Goal: Information Seeking & Learning: Learn about a topic

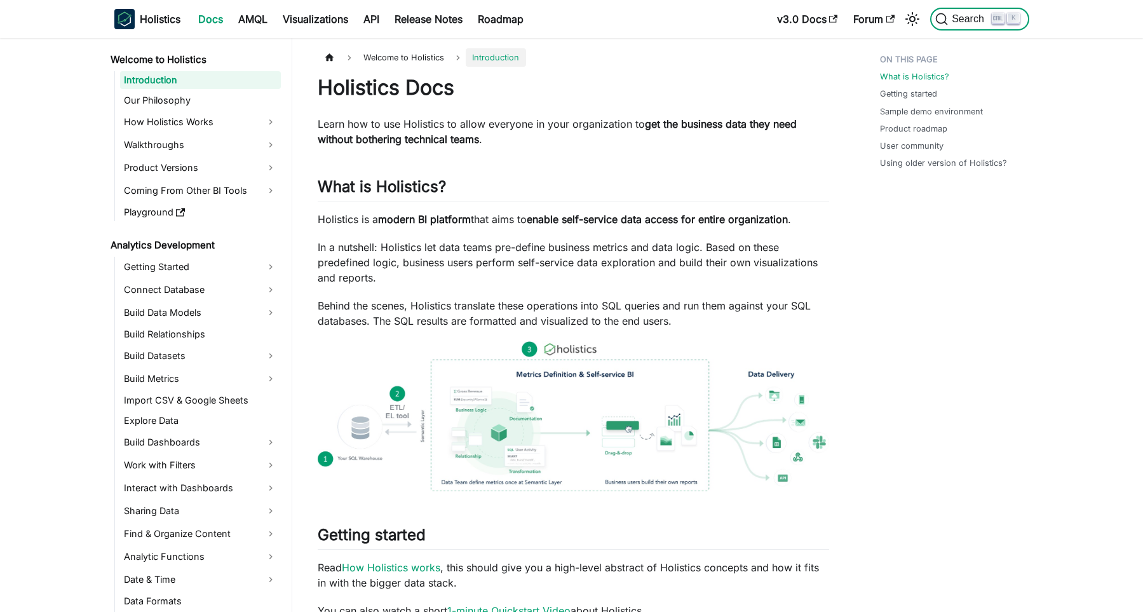
click at [967, 17] on span "Search" at bounding box center [970, 18] width 44 height 11
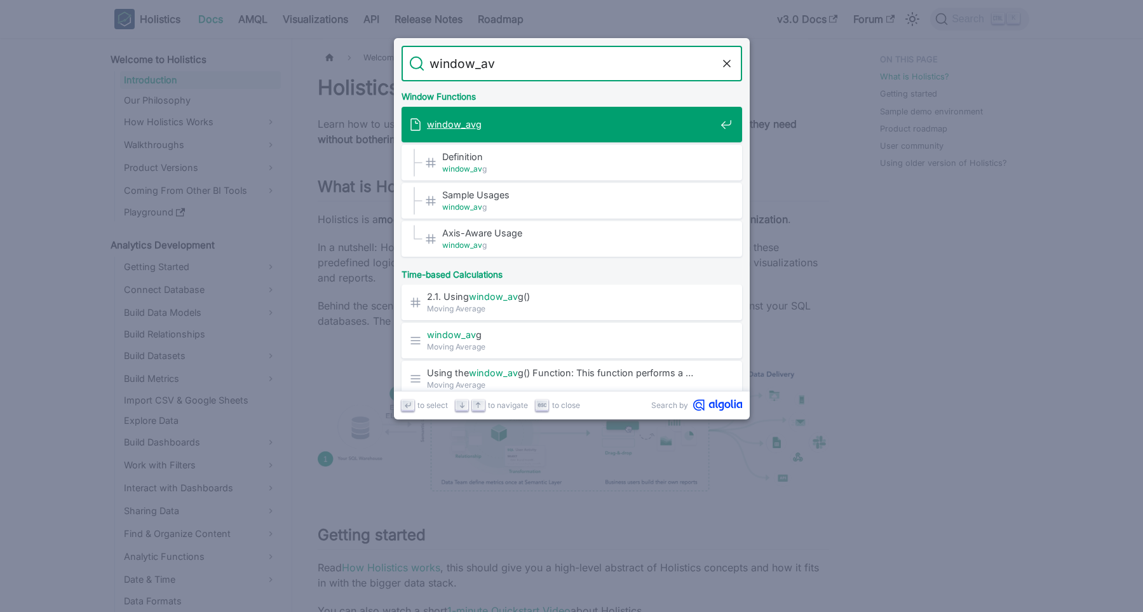
type input "window_avg"
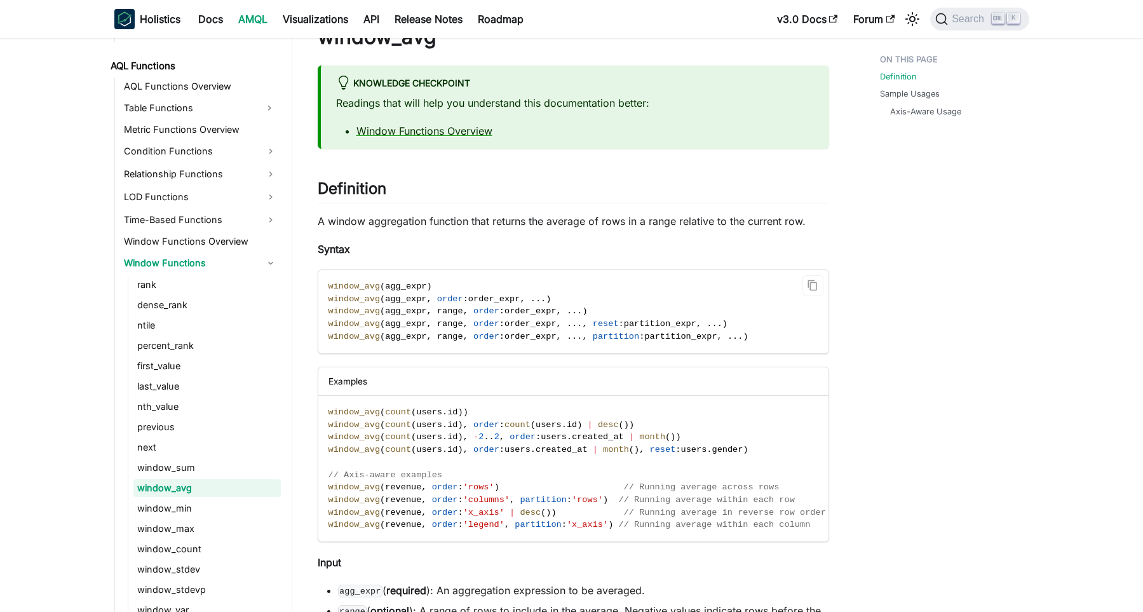
scroll to position [88, 0]
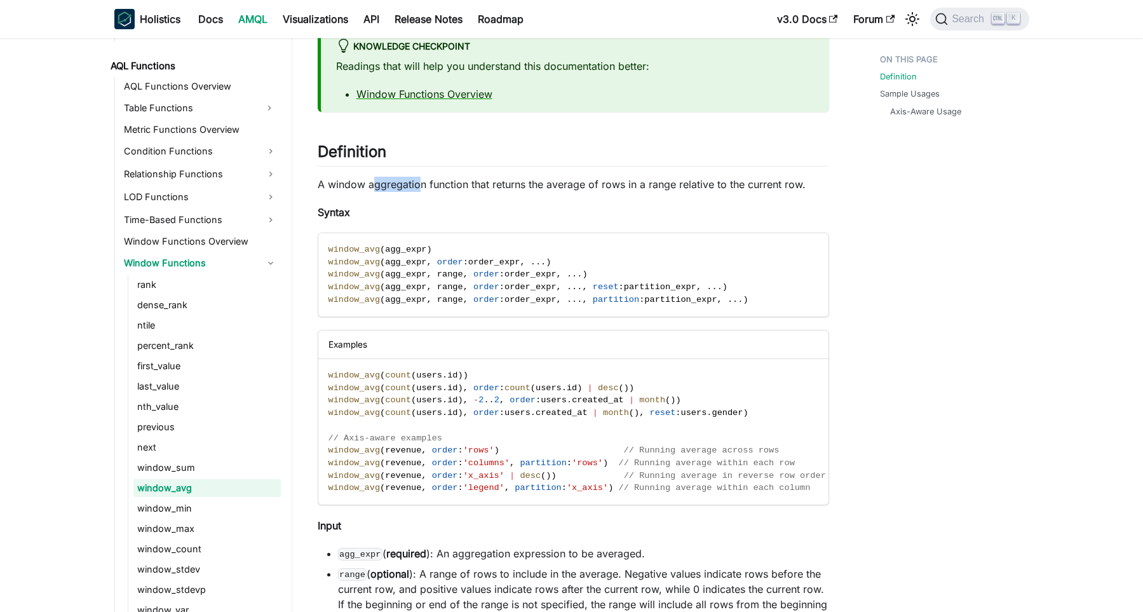
drag, startPoint x: 376, startPoint y: 186, endPoint x: 421, endPoint y: 181, distance: 45.4
click at [421, 181] on p "A window aggregation function that returns the average of rows in a range relat…" at bounding box center [574, 184] width 512 height 15
drag, startPoint x: 502, startPoint y: 190, endPoint x: 549, endPoint y: 193, distance: 47.1
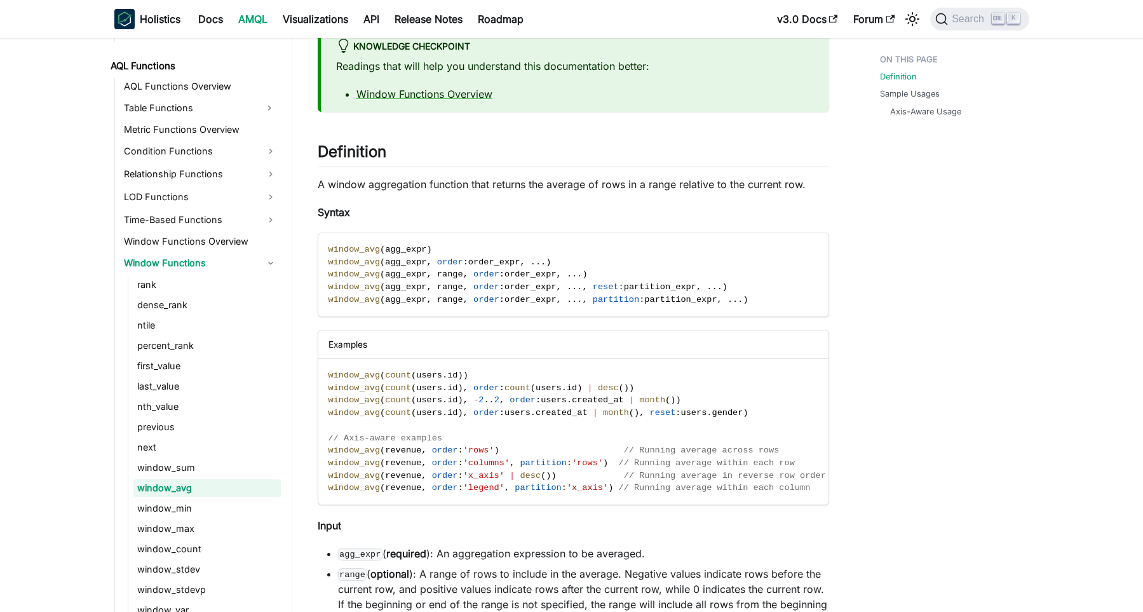
drag, startPoint x: 514, startPoint y: 299, endPoint x: 545, endPoint y: 297, distance: 31.8
click at [545, 297] on span "window_avg ( agg_expr , range , order : order_expr , . . . , partition : partit…" at bounding box center [539, 300] width 420 height 10
click at [545, 297] on span "order_expr" at bounding box center [531, 300] width 52 height 10
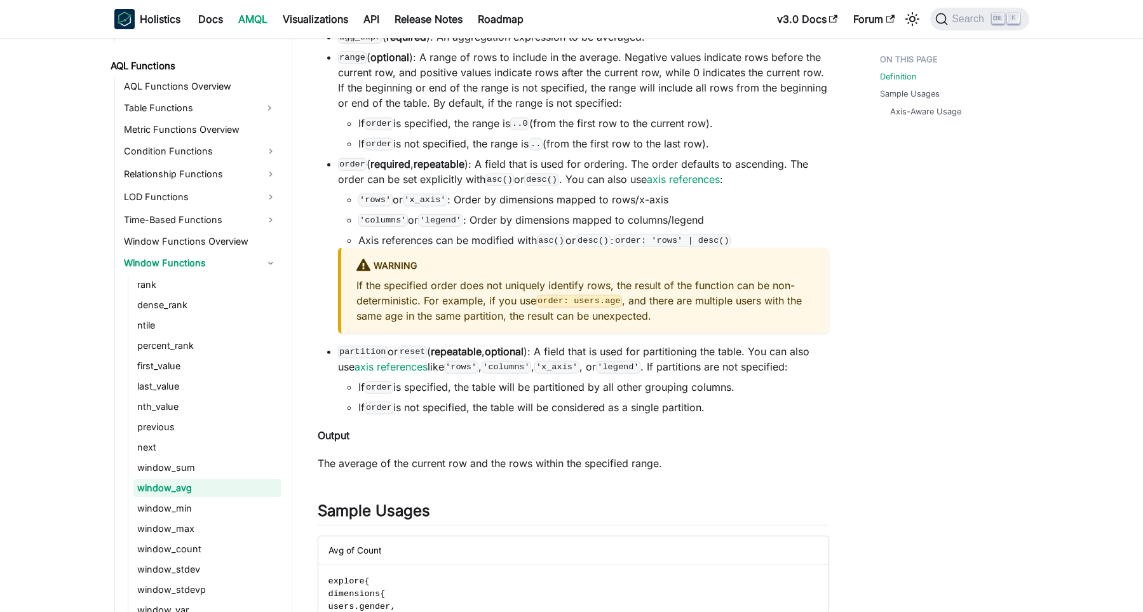
scroll to position [702, 0]
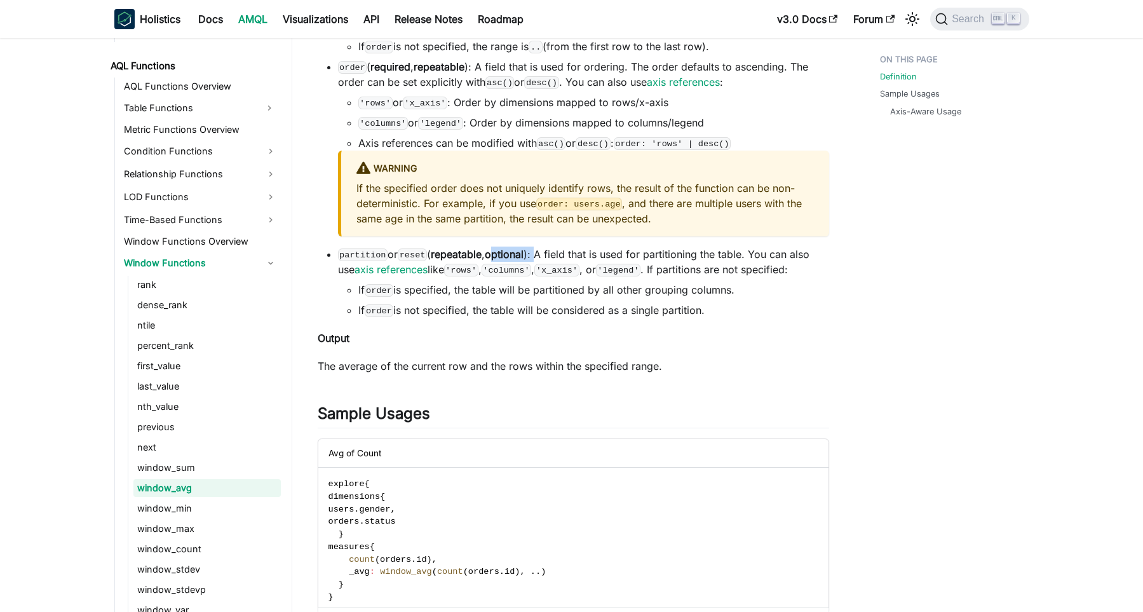
drag, startPoint x: 501, startPoint y: 259, endPoint x: 550, endPoint y: 258, distance: 49.0
click at [550, 258] on li "partition or reset ( repeatable , optional ): A field that is used for partitio…" at bounding box center [583, 282] width 491 height 71
drag, startPoint x: 575, startPoint y: 261, endPoint x: 639, endPoint y: 254, distance: 63.9
click at [638, 254] on li "partition or reset ( repeatable , optional ): A field that is used for partitio…" at bounding box center [583, 282] width 491 height 71
click at [639, 254] on li "partition or reset ( repeatable , optional ): A field that is used for partitio…" at bounding box center [583, 282] width 491 height 71
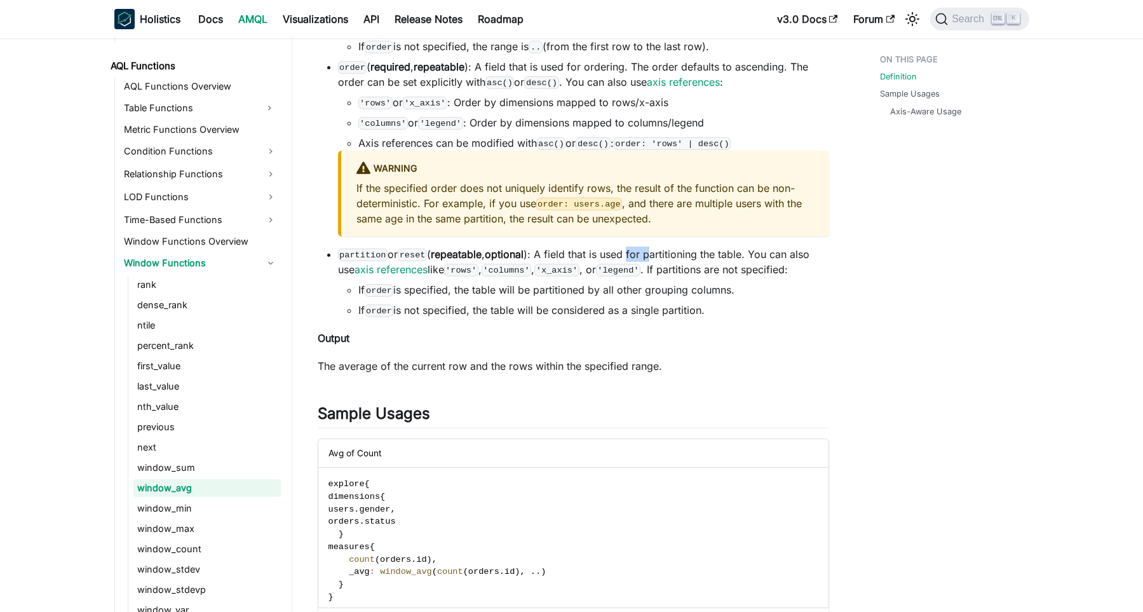
drag, startPoint x: 639, startPoint y: 254, endPoint x: 673, endPoint y: 247, distance: 35.0
click at [672, 247] on li "partition or reset ( repeatable , optional ): A field that is used for partitio…" at bounding box center [583, 282] width 491 height 71
click at [674, 247] on li "partition or reset ( repeatable , optional ): A field that is used for partitio…" at bounding box center [583, 282] width 491 height 71
drag, startPoint x: 738, startPoint y: 314, endPoint x: 535, endPoint y: 282, distance: 205.2
click at [538, 279] on li "partition or reset ( repeatable , optional ): A field that is used for partitio…" at bounding box center [583, 282] width 491 height 71
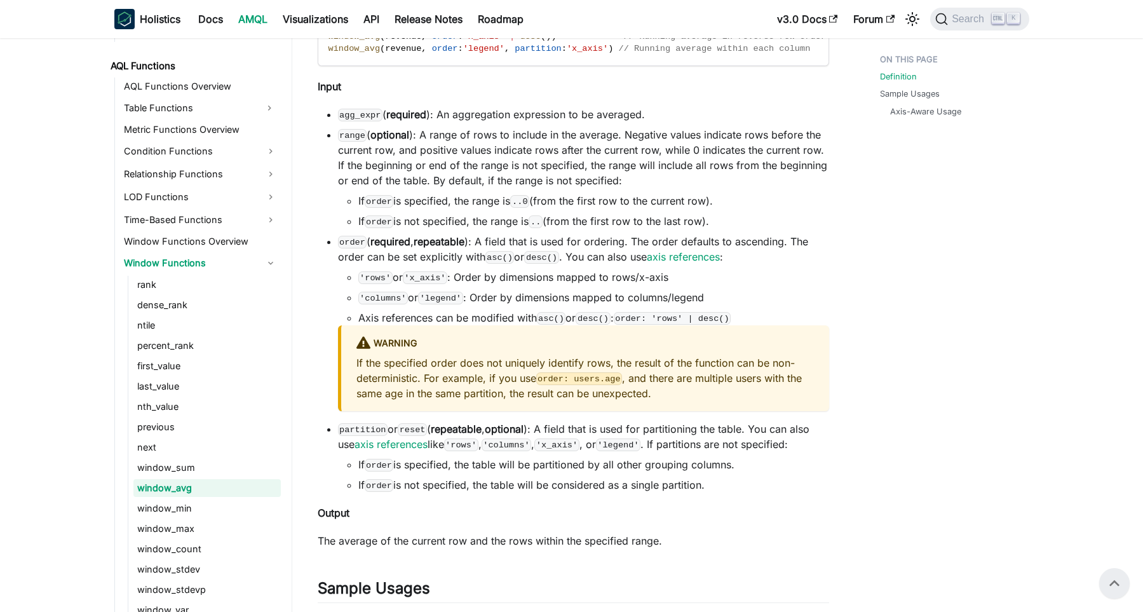
scroll to position [526, 0]
